Goal: Find specific page/section: Find specific page/section

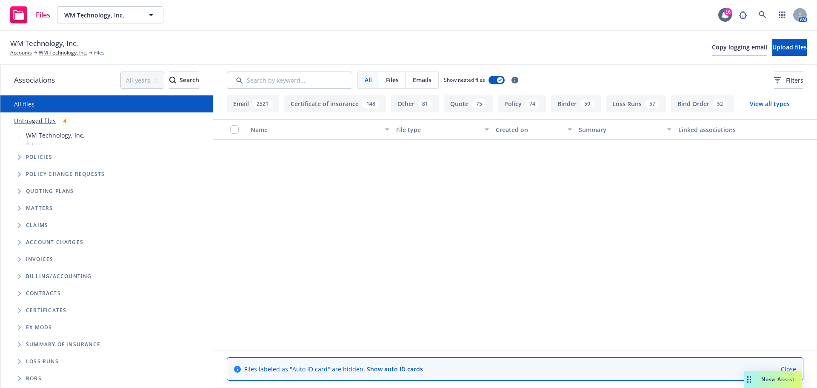
scroll to position [596, 0]
